Goal: Information Seeking & Learning: Learn about a topic

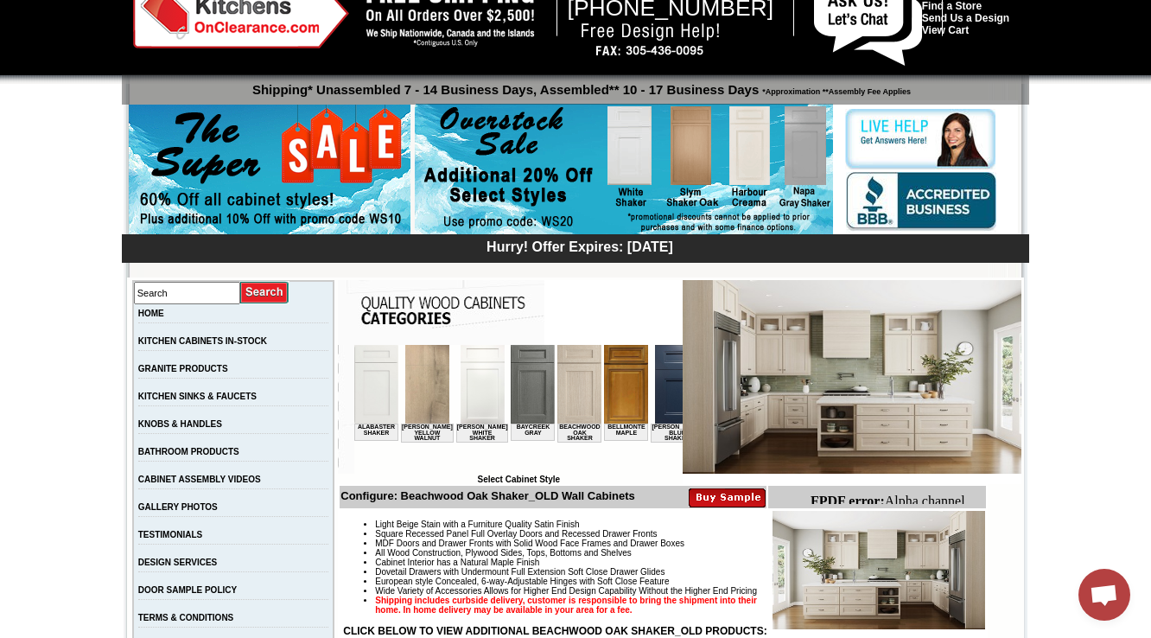
scroll to position [138, 0]
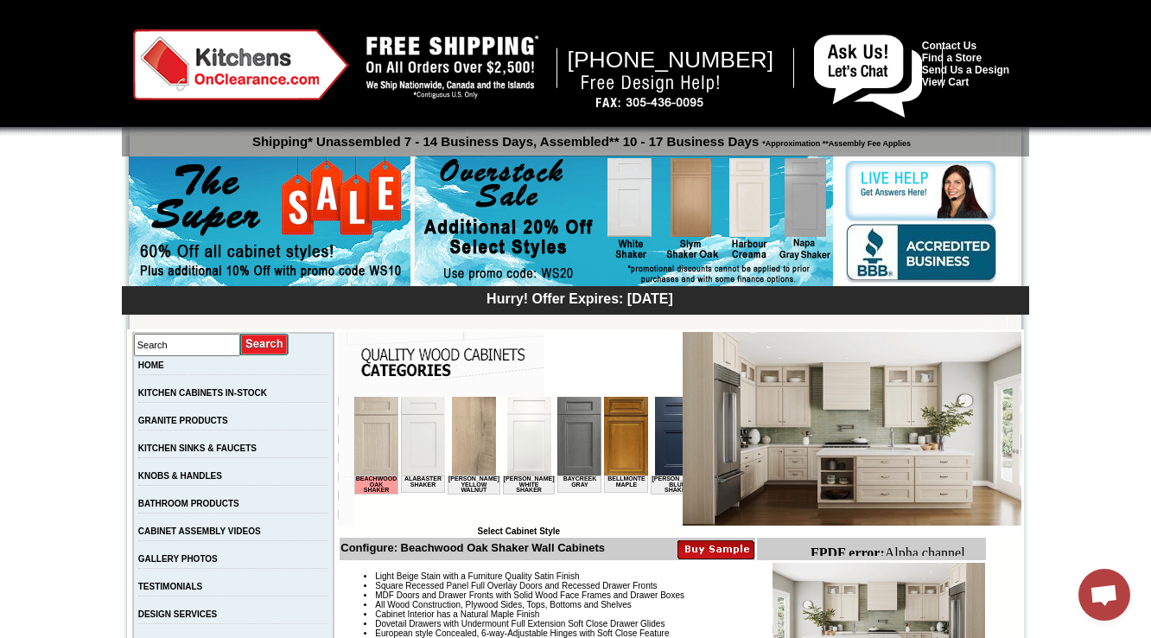
scroll to position [553, 0]
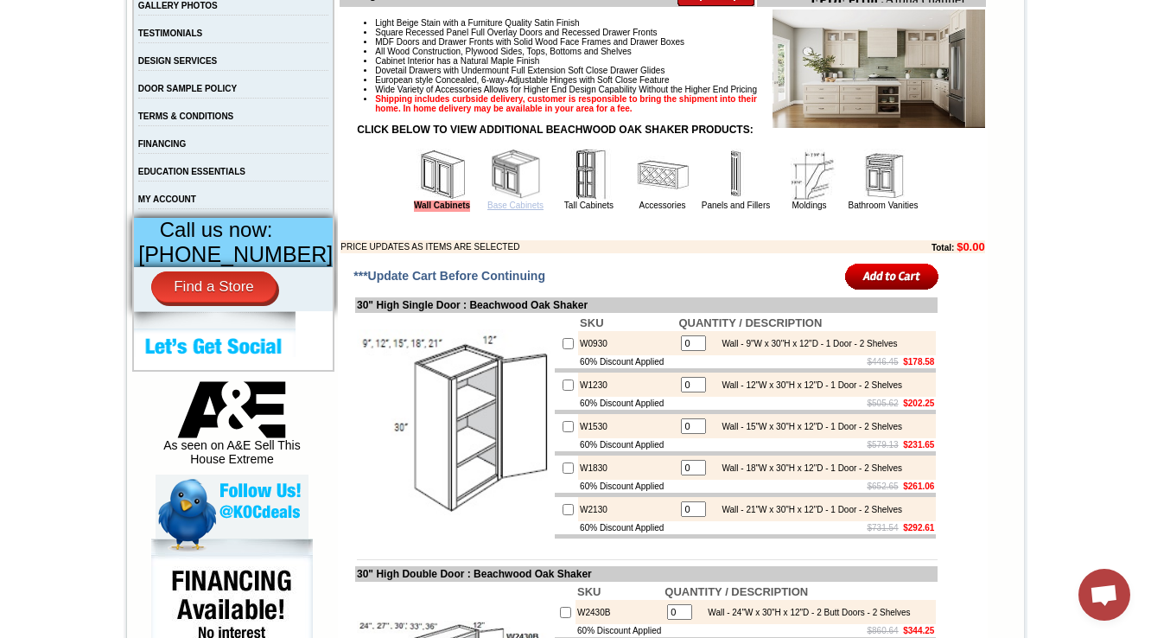
click at [505, 210] on link "Base Cabinets" at bounding box center [515, 205] width 56 height 10
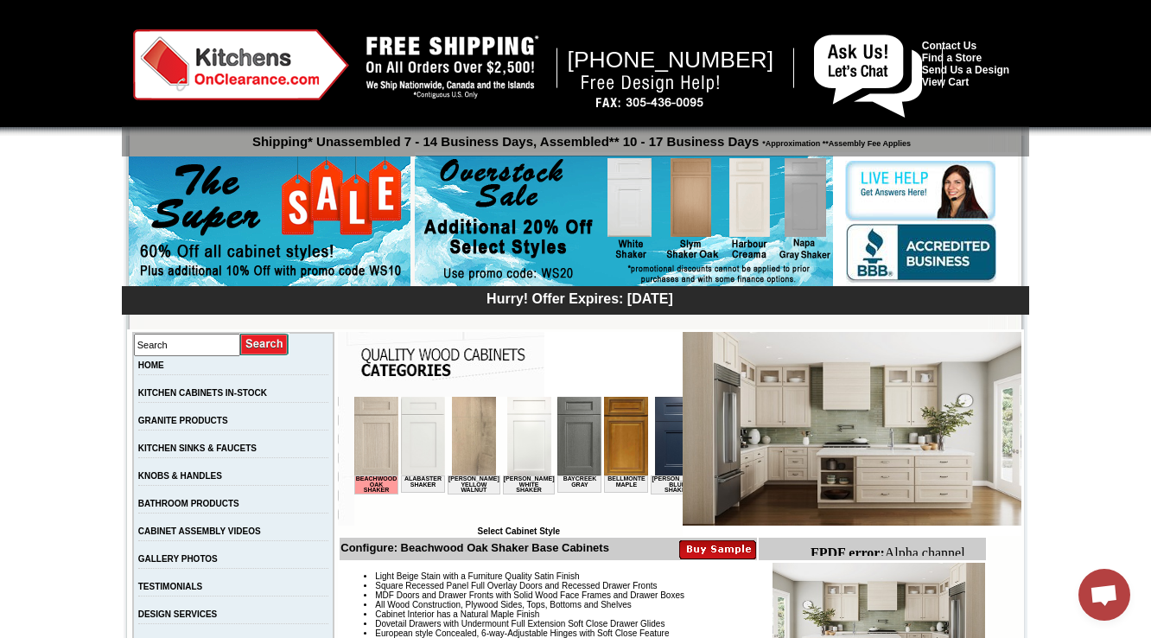
scroll to position [553, 0]
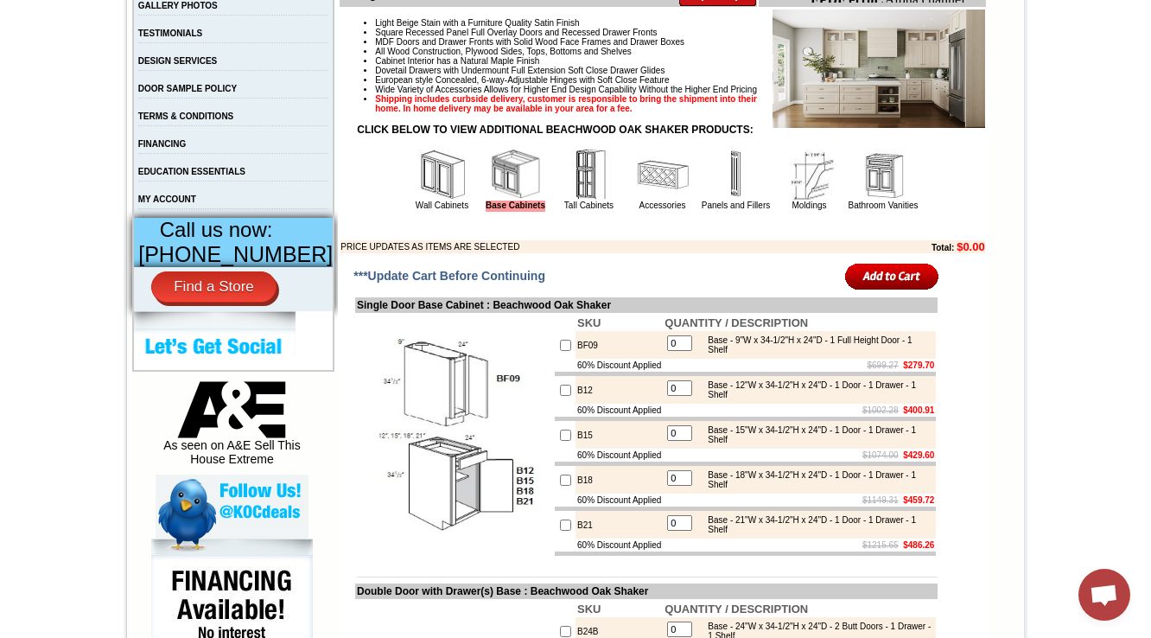
drag, startPoint x: 547, startPoint y: 199, endPoint x: 556, endPoint y: 203, distance: 9.7
click at [563, 199] on img at bounding box center [589, 175] width 52 height 52
click at [563, 200] on img at bounding box center [589, 175] width 52 height 52
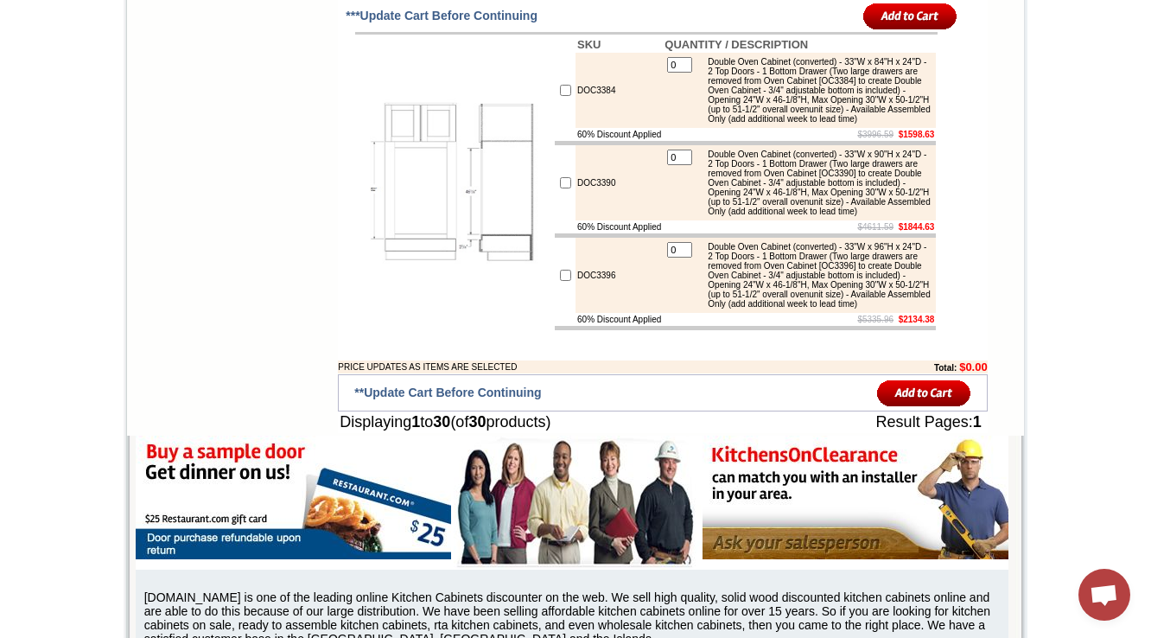
scroll to position [3577, 0]
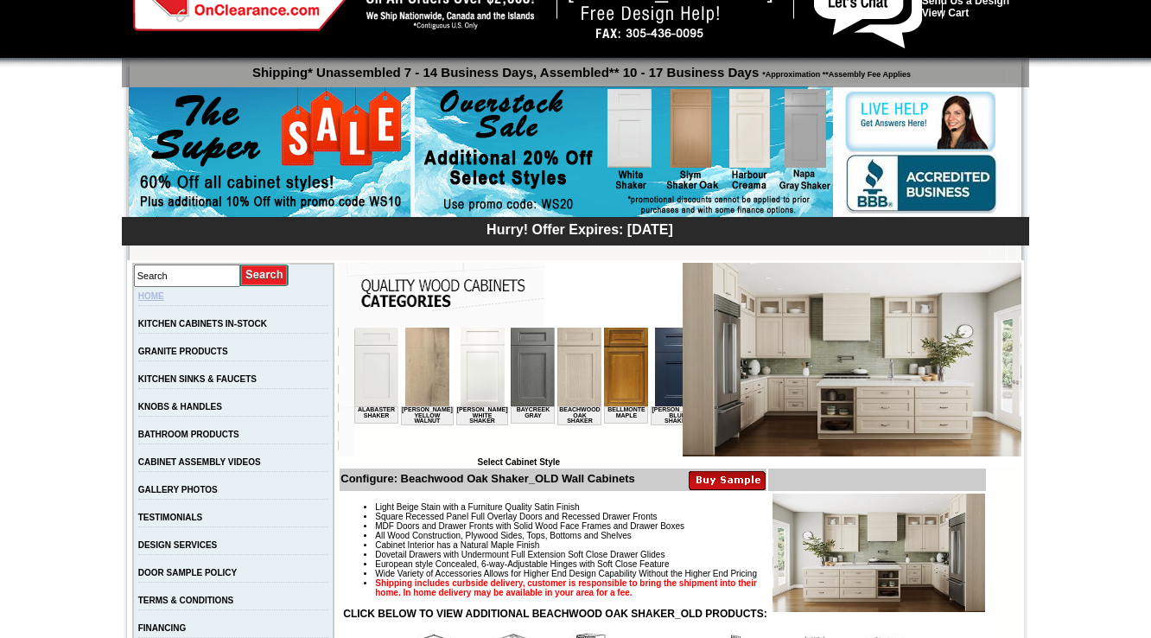
click at [164, 296] on link "HOME" at bounding box center [151, 296] width 26 height 10
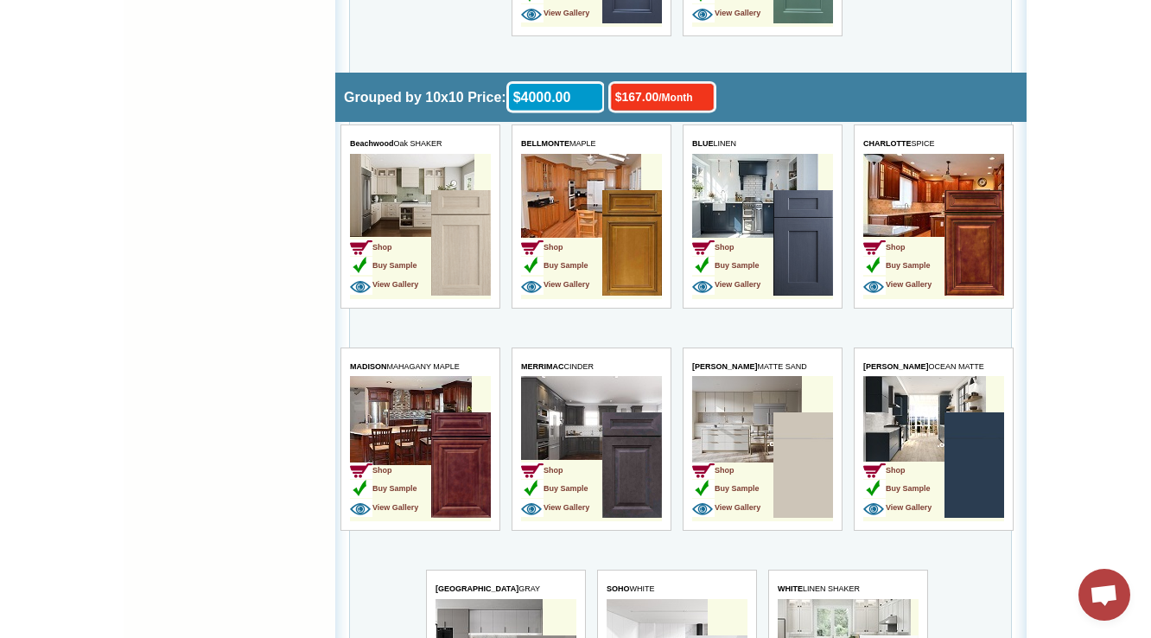
scroll to position [4769, 0]
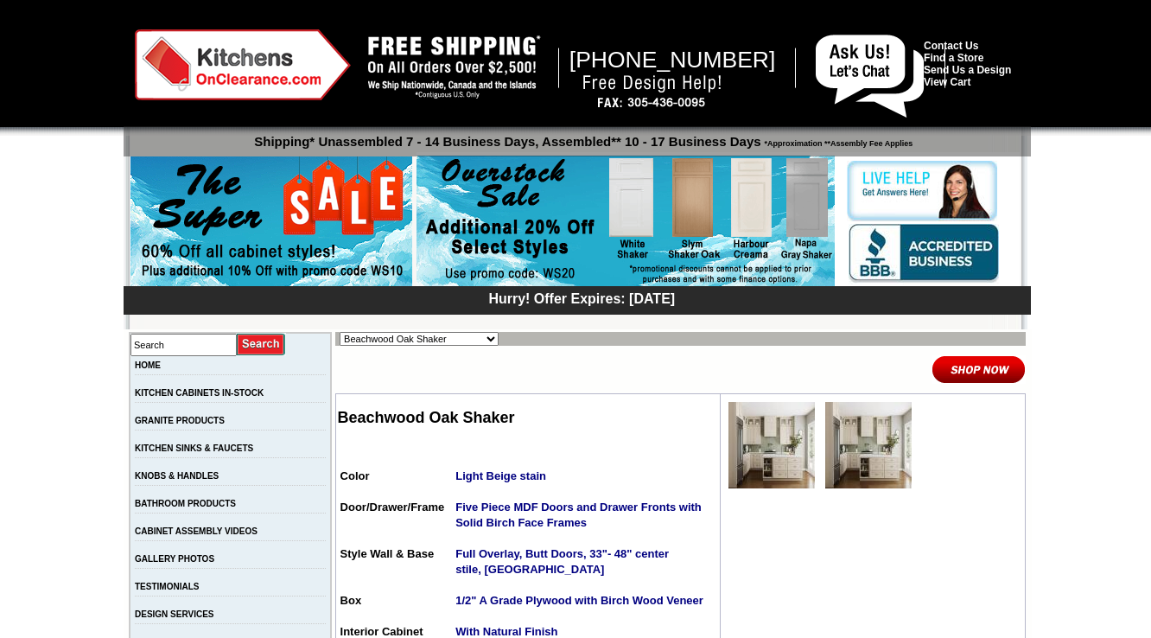
scroll to position [207, 0]
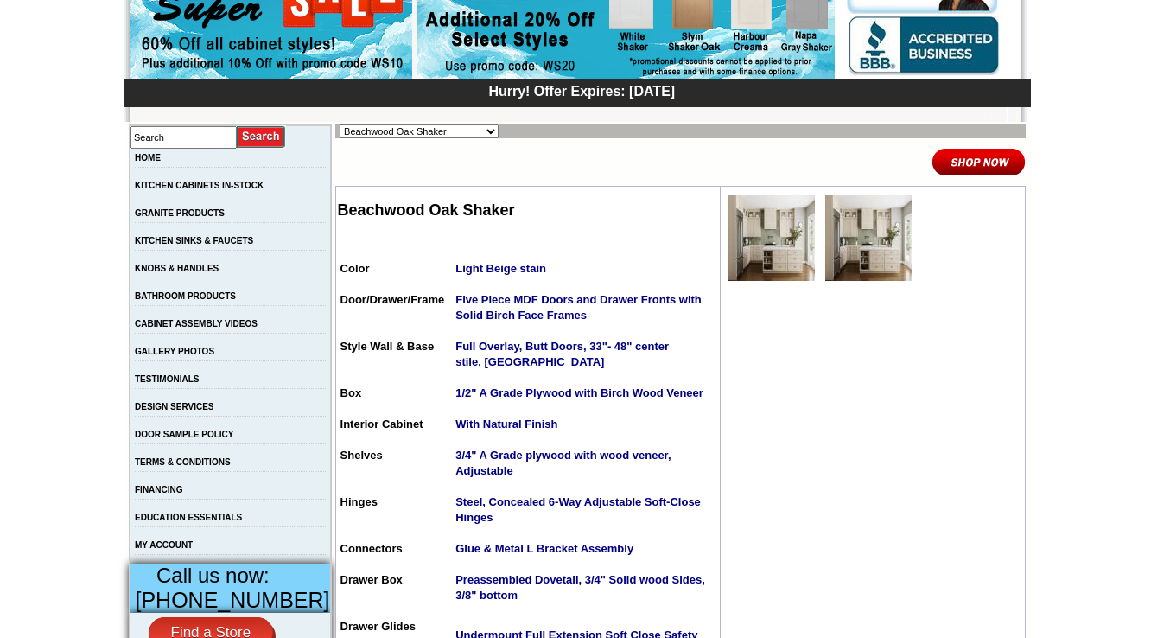
click at [747, 260] on img at bounding box center [771, 237] width 86 height 86
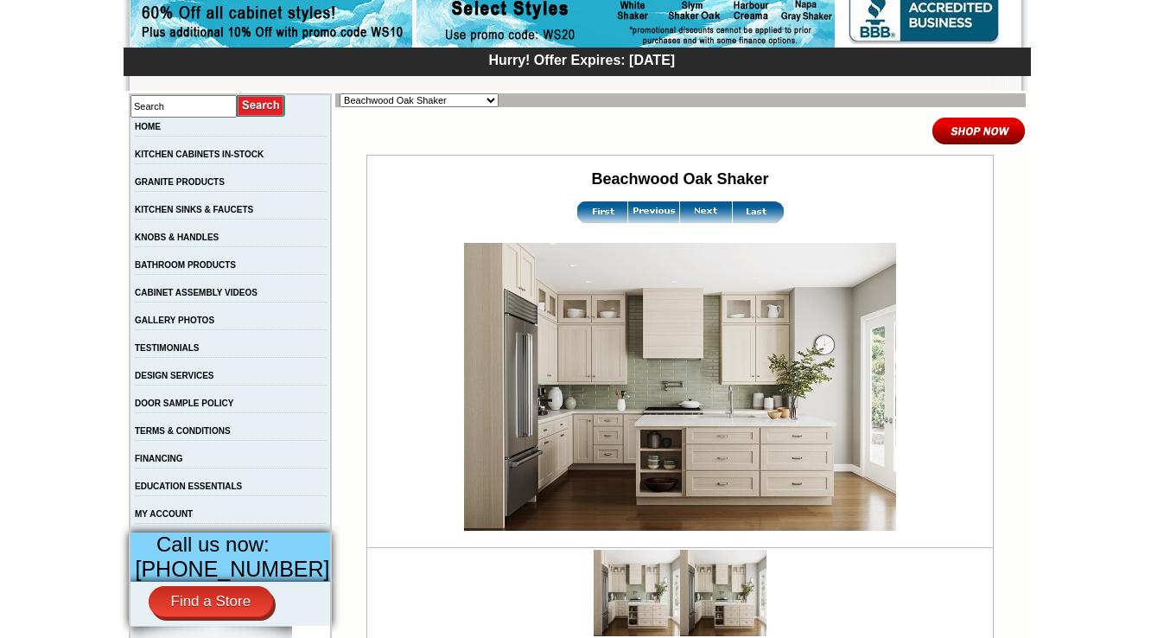
scroll to position [346, 0]
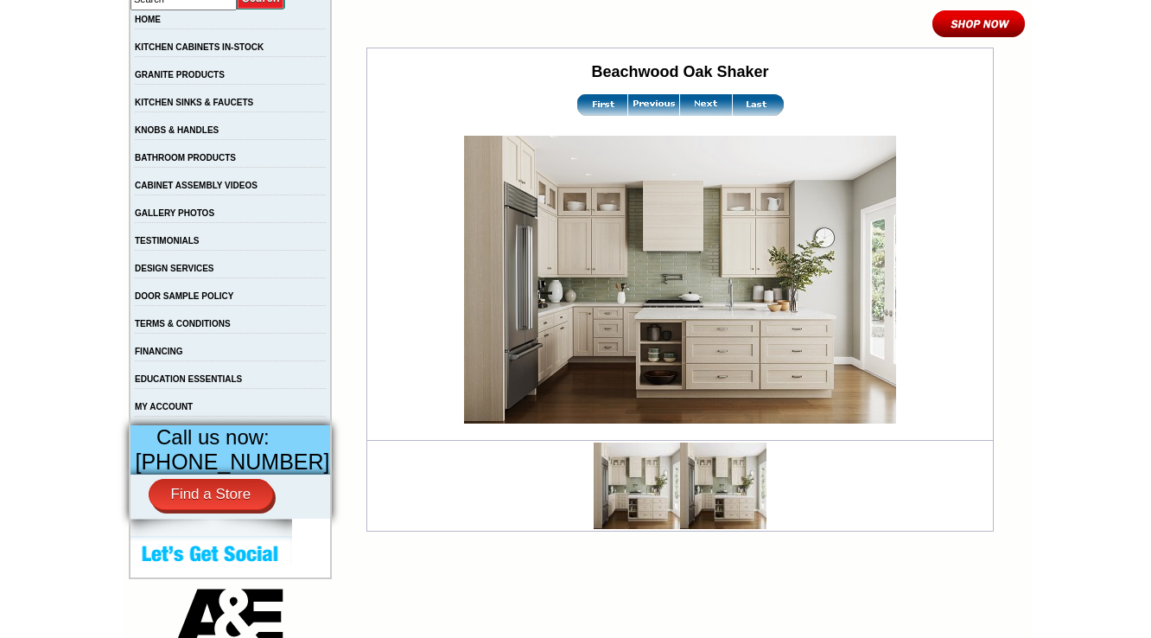
click at [737, 105] on img at bounding box center [758, 105] width 52 height 22
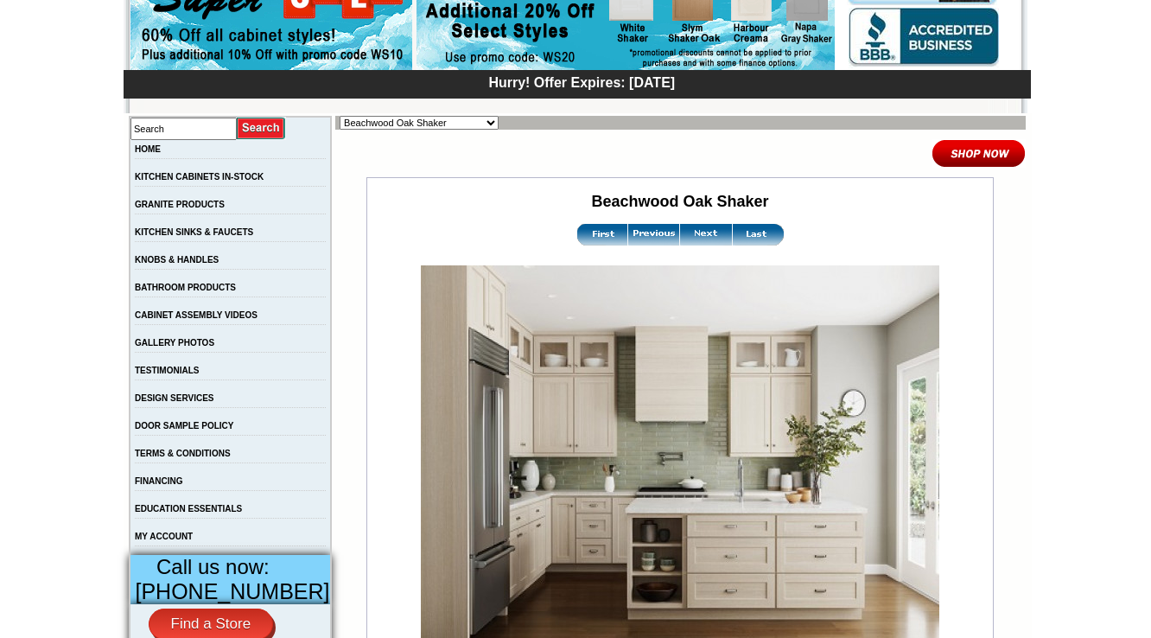
scroll to position [346, 0]
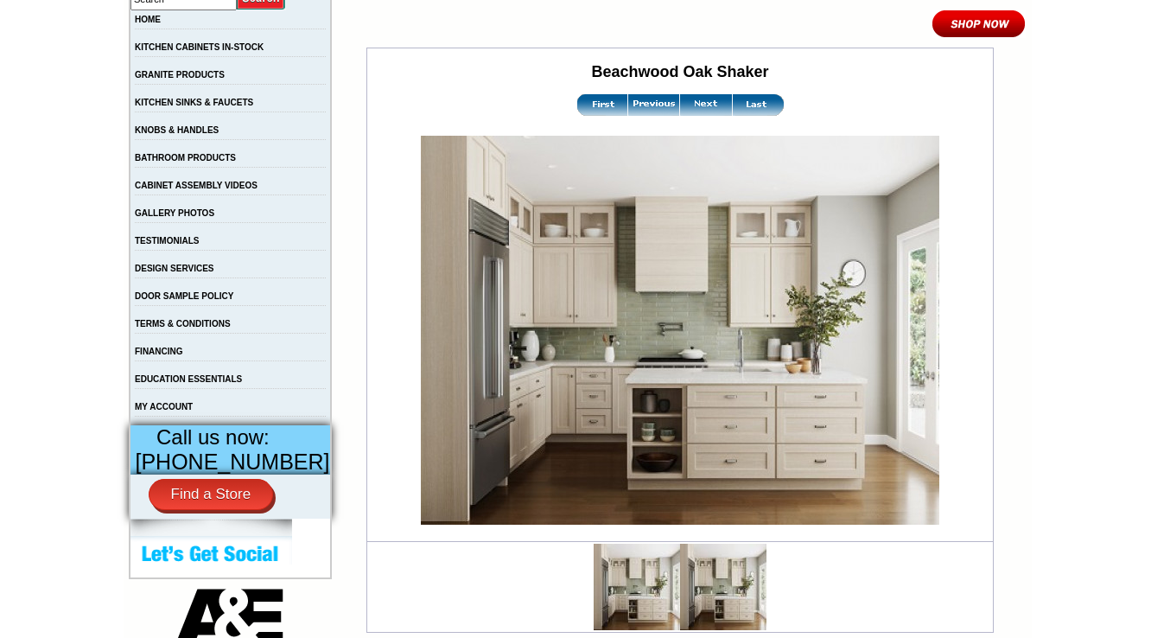
click at [594, 111] on img at bounding box center [602, 105] width 52 height 22
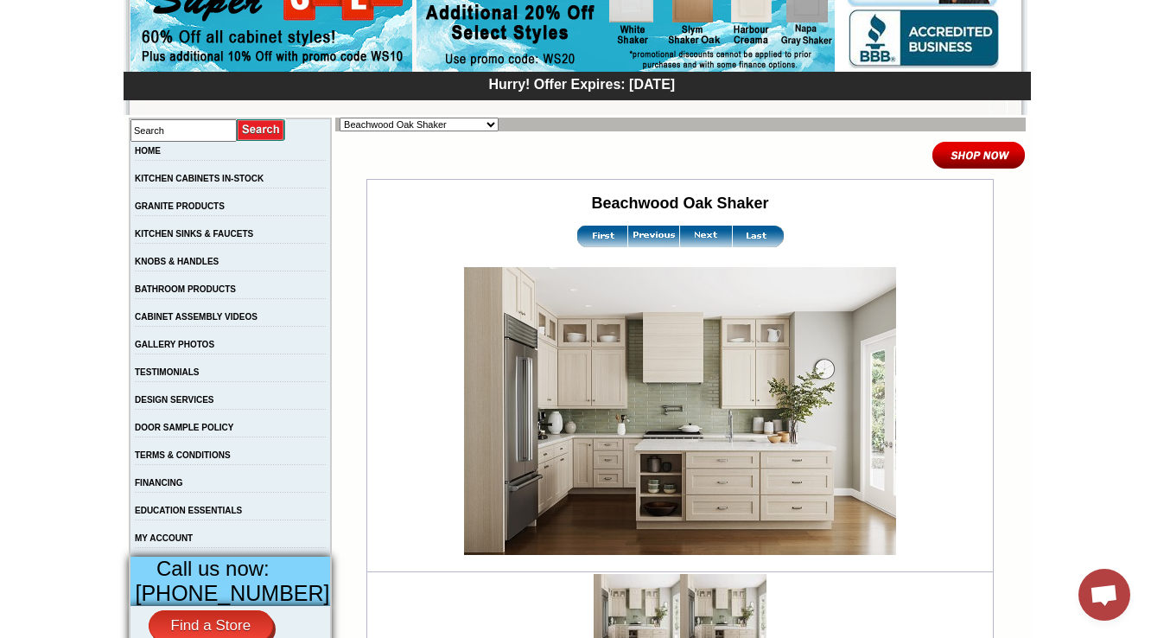
scroll to position [415, 0]
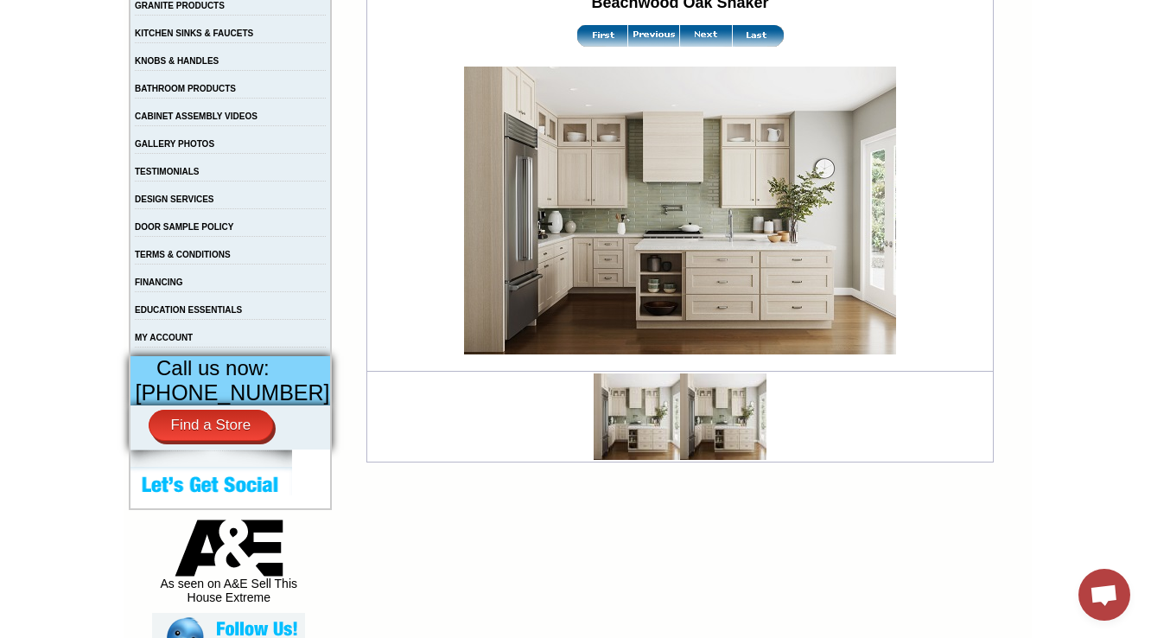
click at [712, 421] on img at bounding box center [723, 416] width 86 height 86
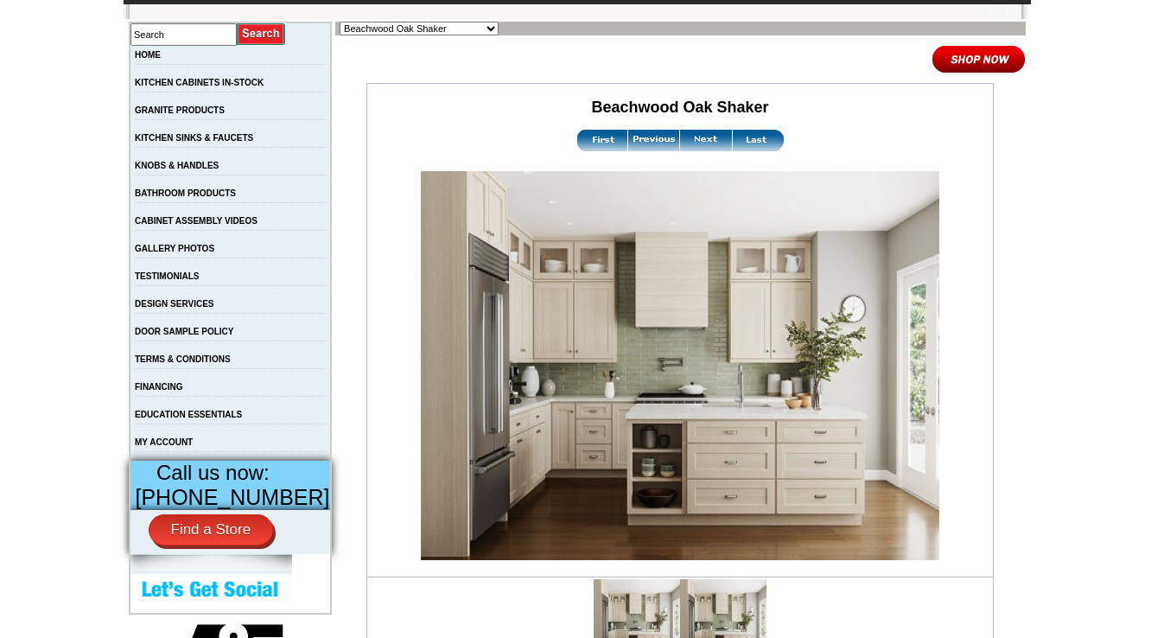
scroll to position [415, 0]
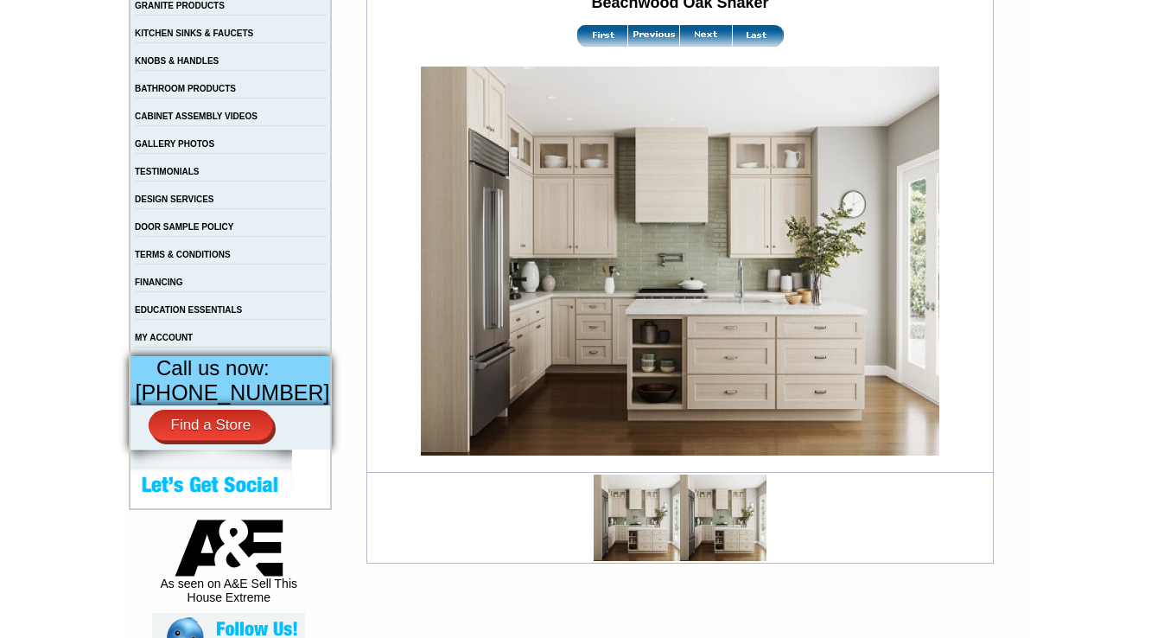
click at [612, 519] on img at bounding box center [637, 517] width 86 height 86
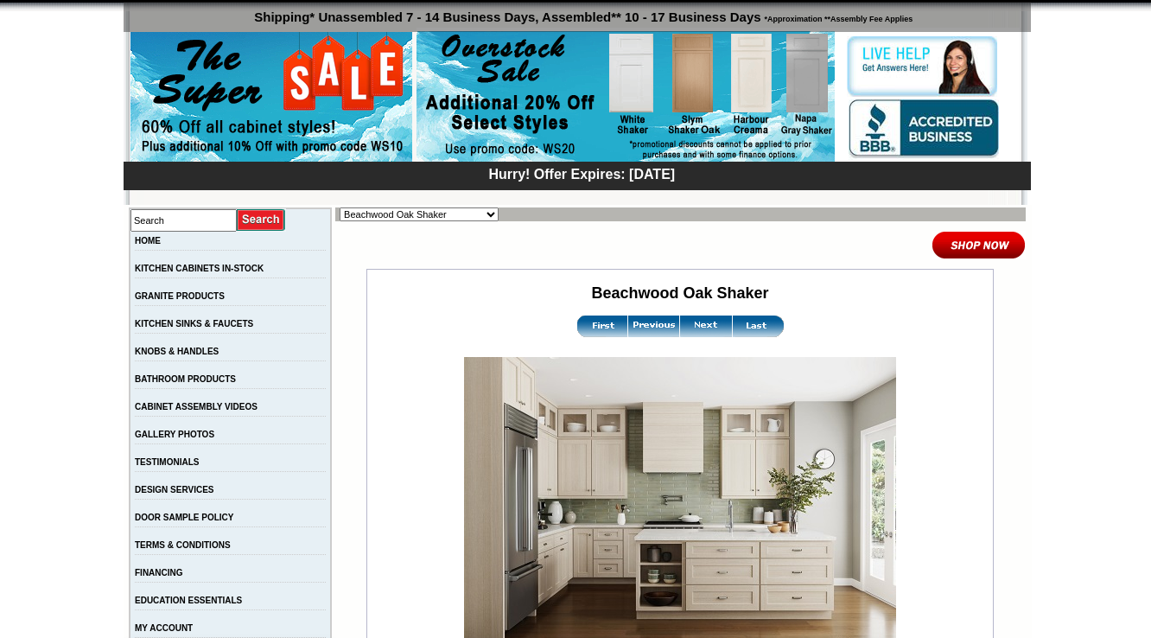
scroll to position [484, 0]
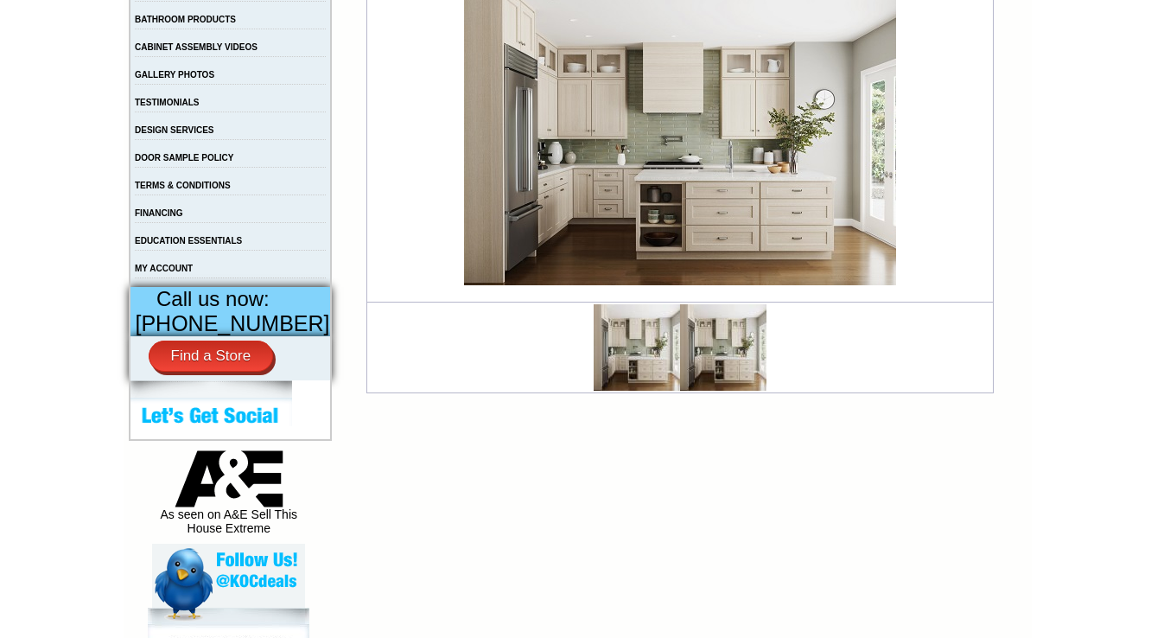
click at [729, 363] on img at bounding box center [723, 347] width 86 height 86
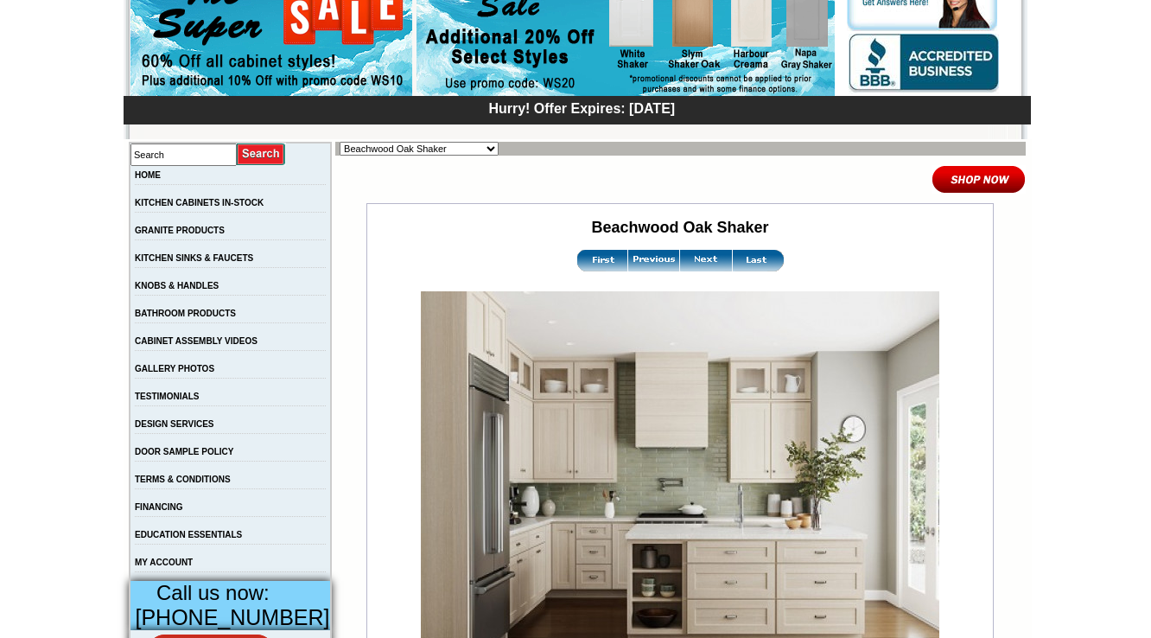
scroll to position [415, 0]
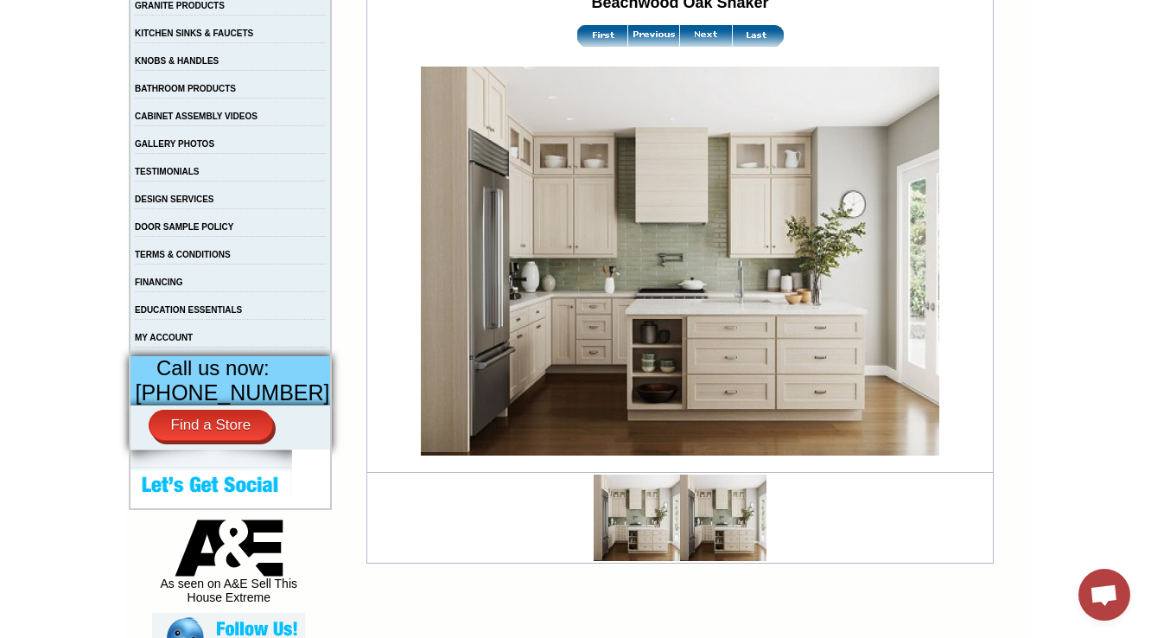
click at [607, 515] on img at bounding box center [637, 517] width 86 height 86
